Goal: Information Seeking & Learning: Learn about a topic

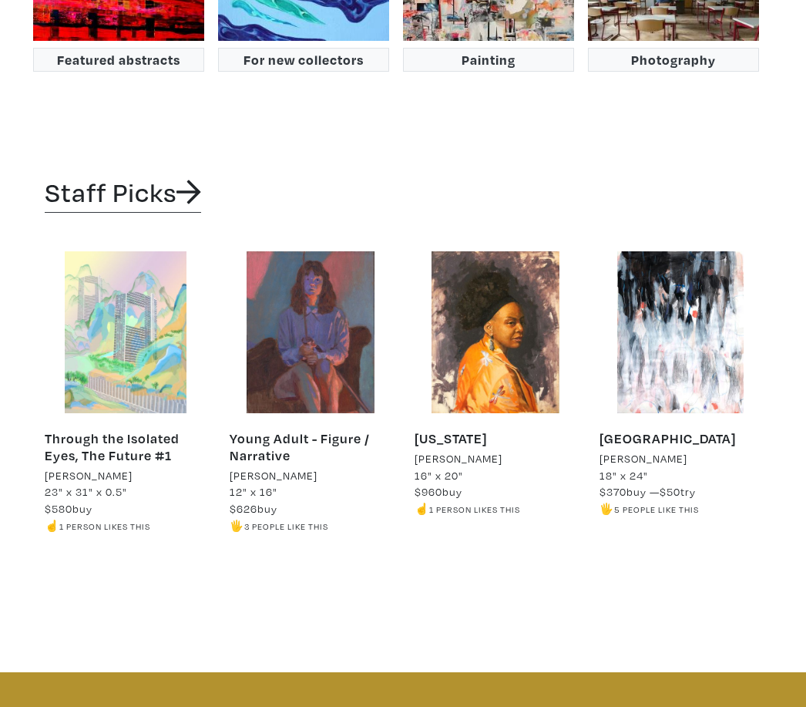
scroll to position [2708, 0]
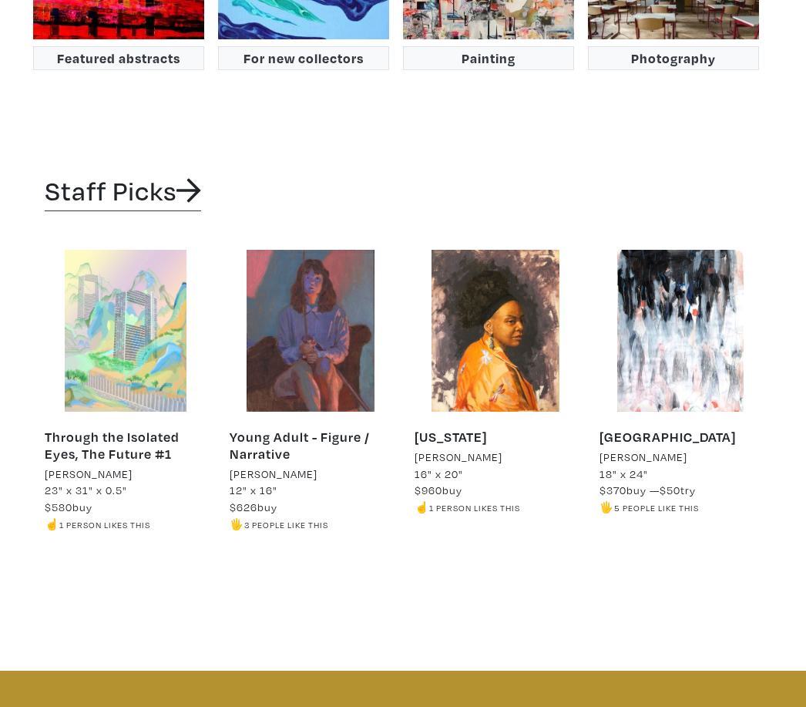
click at [167, 175] on link "Staff Picks" at bounding box center [123, 193] width 156 height 36
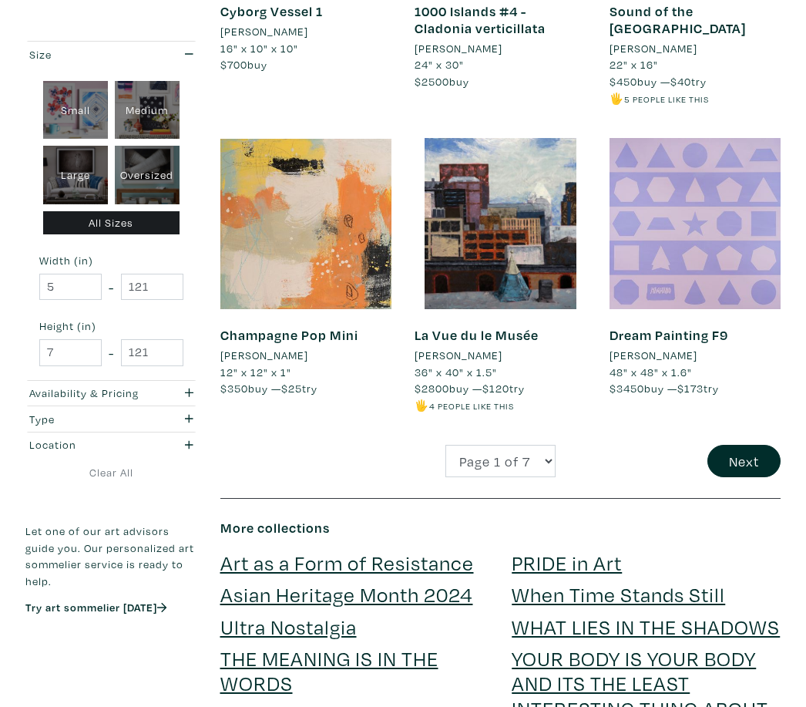
scroll to position [2399, 0]
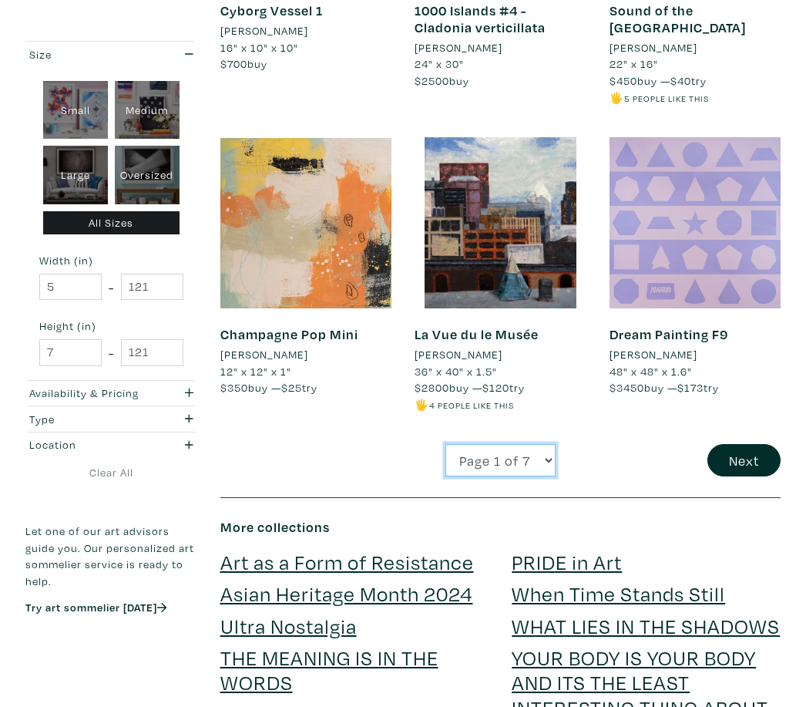
click at [529, 445] on select "Page 1 of 7 Page 2 of 7 Page 3 of 7 Page 4 of 7 Page 5 of 7 Page 6 of 7 Page 7 …" at bounding box center [500, 461] width 110 height 33
select select "2"
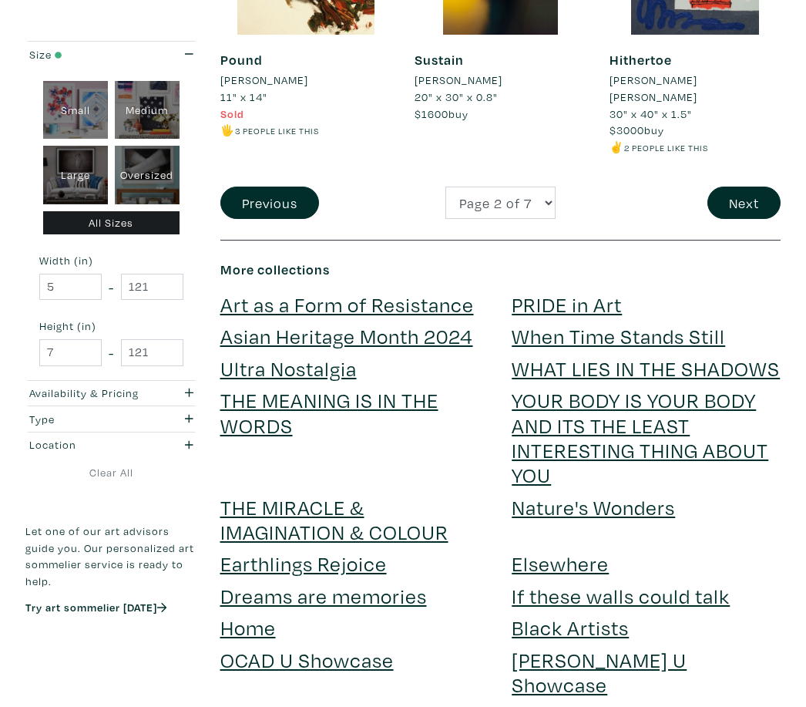
scroll to position [2657, 0]
click at [324, 355] on link "Ultra Nostalgia" at bounding box center [288, 368] width 136 height 27
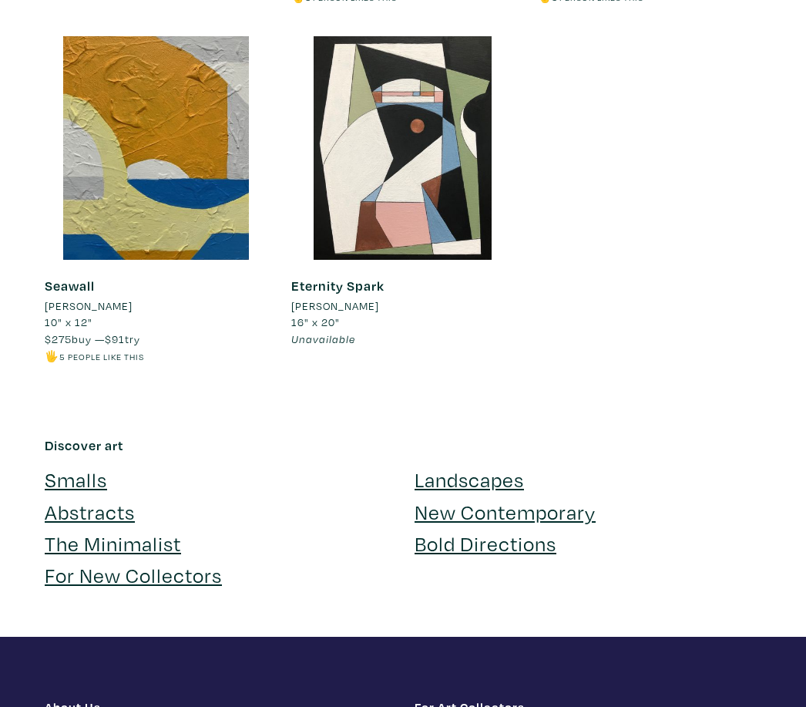
scroll to position [1931, 0]
click at [452, 466] on link "Landscapes" at bounding box center [469, 479] width 109 height 27
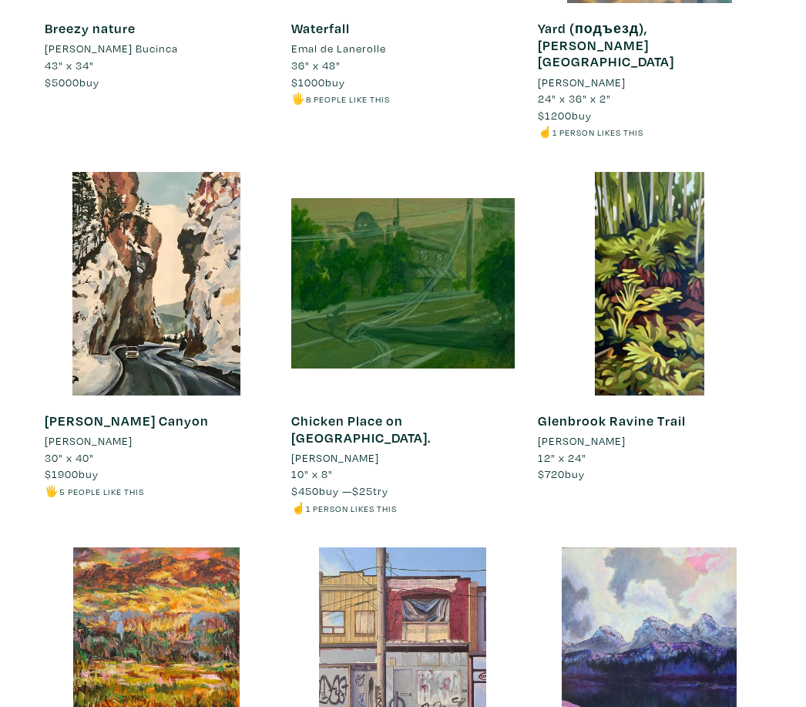
scroll to position [7803, 0]
